Goal: Browse casually: Explore the website without a specific task or goal

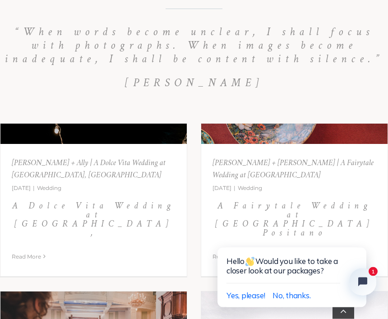
scroll to position [4785, 0]
click at [136, 202] on link "Dave + Ally | A Dolce Vita Wedding at Hotel Santa Caterina, Amalfi" at bounding box center [93, 200] width 186 height 153
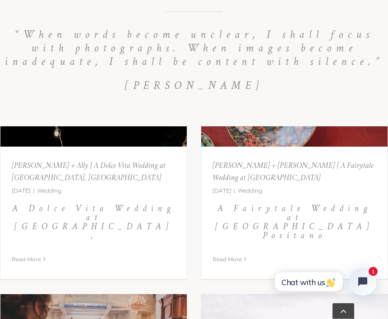
scroll to position [4776, 0]
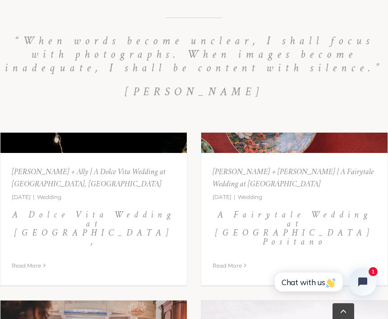
click at [265, 211] on link "Matt + Katie | A Fairytale Wedding at Villa Magia Positano" at bounding box center [294, 209] width 186 height 153
click at [265, 217] on link "Matt + Katie | A Fairytale Wedding at Villa Magia Positano" at bounding box center [294, 209] width 186 height 153
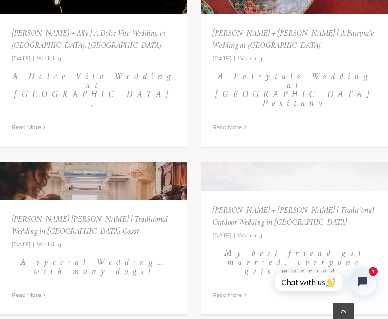
scroll to position [4915, 0]
click at [122, 246] on link "Gaetano+ Anna | Traditional Wedding in Sorrento Coast" at bounding box center [93, 238] width 186 height 153
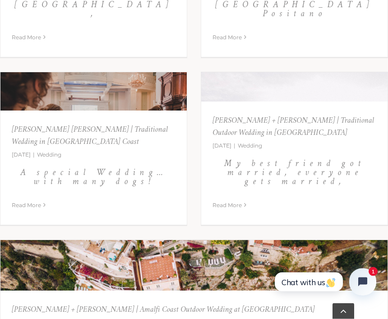
scroll to position [5004, 0]
click at [279, 177] on link "Antonio + Fabiana | Traditional Outdoor Wedding in Naples" at bounding box center [294, 148] width 186 height 153
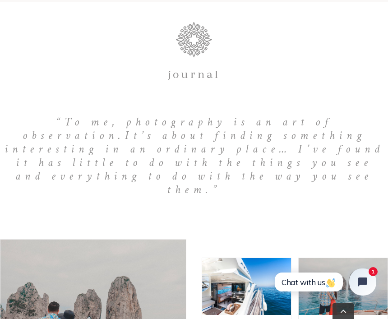
scroll to position [5439, 0]
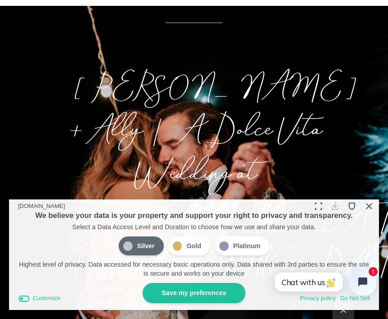
scroll to position [240, 0]
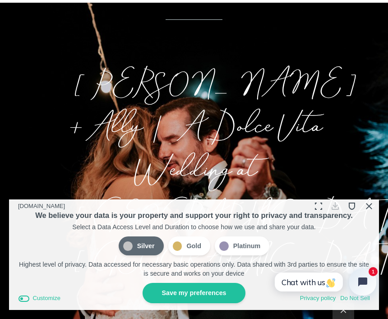
click at [365, 214] on button "Close Cookie Compliance" at bounding box center [369, 207] width 14 height 14
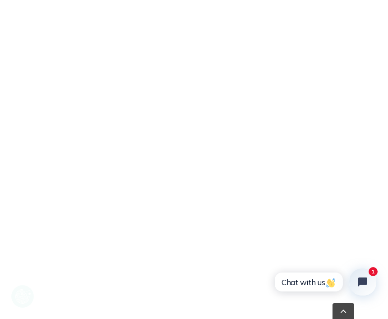
scroll to position [2820, 0]
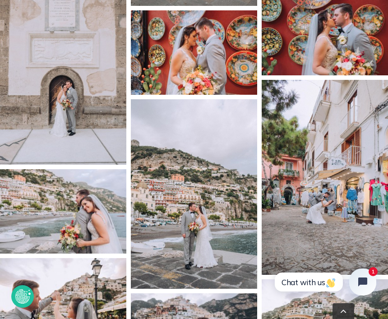
scroll to position [3501, 0]
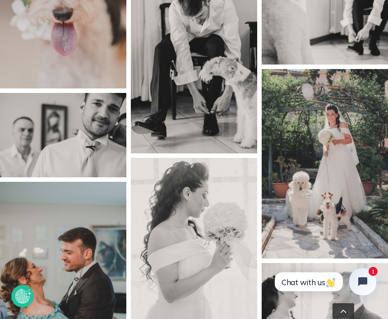
scroll to position [1228, 0]
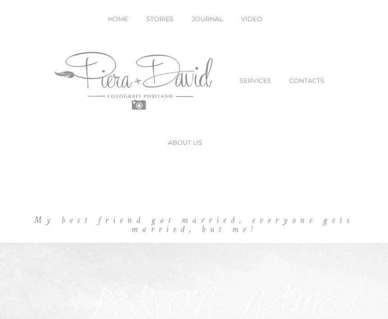
click at [301, 158] on ul "HOME STORIES JOURNAL VIDEO SERVICES CONTACTS ABOUT US" at bounding box center [194, 81] width 316 height 162
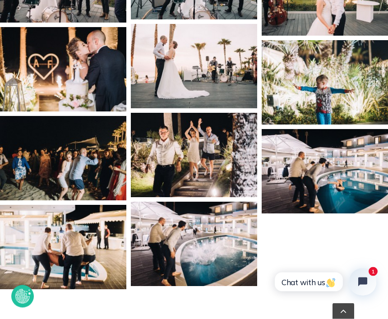
scroll to position [3155, 0]
